Goal: Navigation & Orientation: Understand site structure

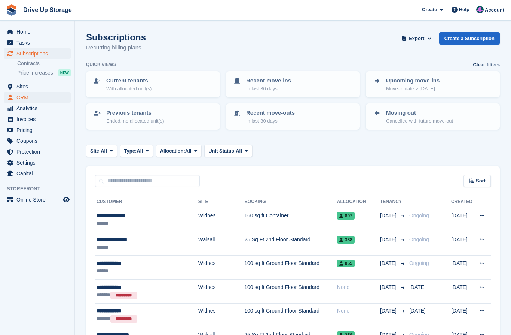
click at [22, 97] on span "CRM" at bounding box center [38, 97] width 45 height 10
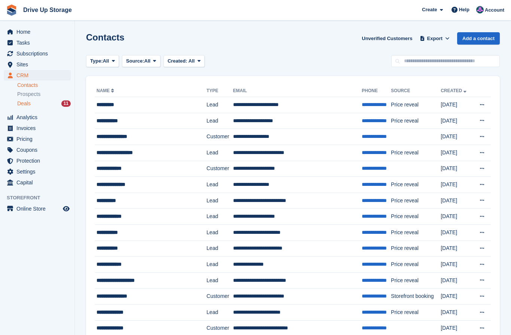
click at [25, 103] on span "Deals" at bounding box center [23, 103] width 13 height 7
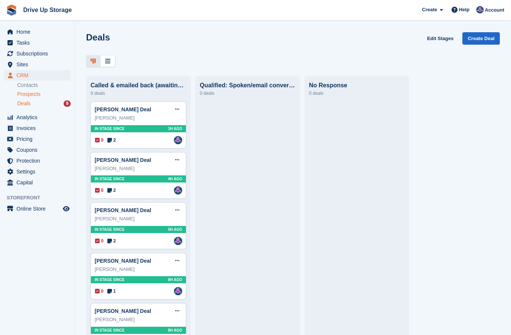
click at [37, 91] on span "Prospects" at bounding box center [28, 94] width 23 height 7
